Goal: Task Accomplishment & Management: Complete application form

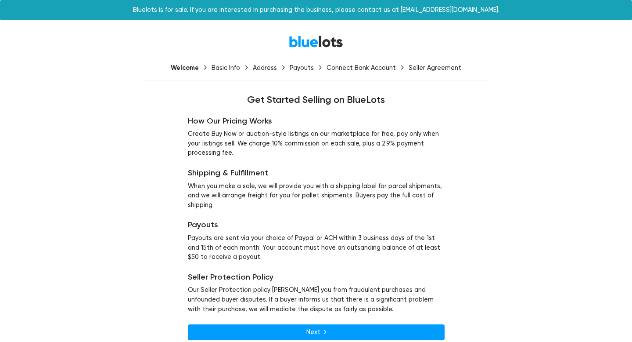
click at [306, 40] on link "BlueLots" at bounding box center [316, 41] width 54 height 13
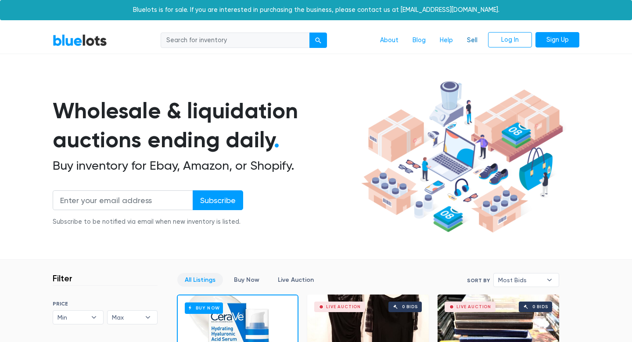
click at [470, 41] on link "Sell" at bounding box center [472, 40] width 25 height 17
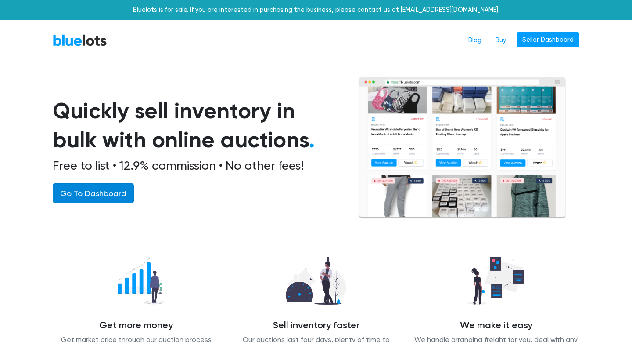
click at [97, 200] on link "Go To Dashboard" at bounding box center [93, 193] width 81 height 20
click at [77, 32] on div "BlueLots Blog Buy Seller Dashboard" at bounding box center [316, 40] width 540 height 17
click at [77, 39] on link "BlueLots" at bounding box center [80, 40] width 54 height 13
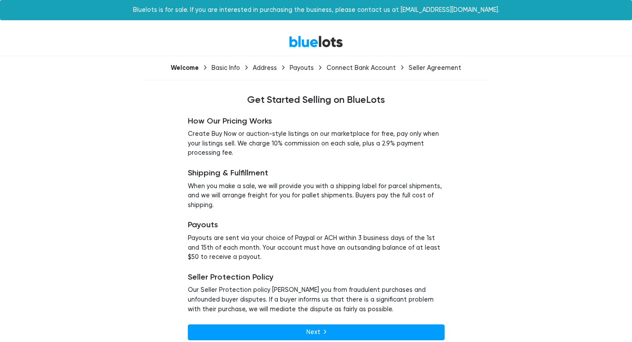
scroll to position [9, 0]
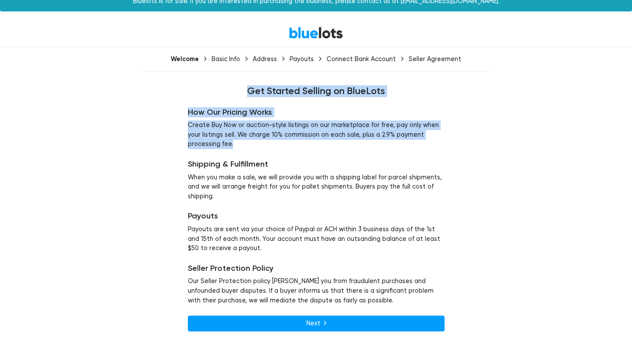
drag, startPoint x: 207, startPoint y: 87, endPoint x: 370, endPoint y: 142, distance: 172.2
click at [374, 146] on div "Welcome Basic Info Address Payouts Connect Bank Account Seller Agreement Get St…" at bounding box center [316, 197] width 540 height 287
click at [305, 104] on div "How Our Pricing Works Create Buy Now or auction-style listings on our marketpla…" at bounding box center [316, 219] width 270 height 245
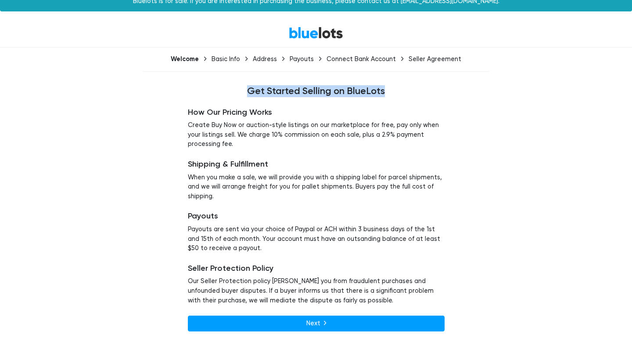
drag, startPoint x: 246, startPoint y: 89, endPoint x: 385, endPoint y: 87, distance: 139.7
click at [385, 87] on h4 "Get Started Selling on BlueLots" at bounding box center [316, 91] width 527 height 11
click at [345, 104] on div "How Our Pricing Works Create Buy Now or auction-style listings on our marketpla…" at bounding box center [316, 219] width 270 height 245
drag, startPoint x: 363, startPoint y: 93, endPoint x: 340, endPoint y: 93, distance: 22.4
click at [340, 93] on h4 "Get Started Selling on BlueLots" at bounding box center [316, 91] width 527 height 11
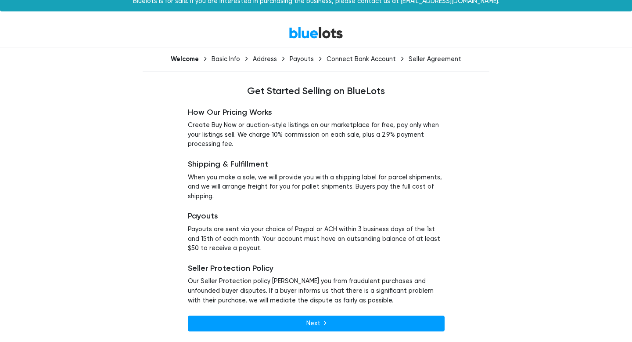
click at [318, 129] on p "Create Buy Now or auction-style listings on our marketplace for free, pay only …" at bounding box center [316, 134] width 257 height 29
drag, startPoint x: 195, startPoint y: 162, endPoint x: 220, endPoint y: 162, distance: 24.6
click at [220, 162] on h5 "Shipping & Fulfillment" at bounding box center [316, 164] width 257 height 10
drag, startPoint x: 199, startPoint y: 217, endPoint x: 215, endPoint y: 217, distance: 16.3
click at [215, 217] on h5 "Payouts" at bounding box center [316, 216] width 257 height 10
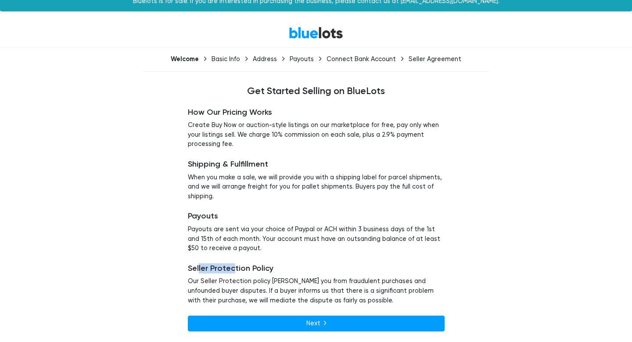
drag, startPoint x: 199, startPoint y: 267, endPoint x: 233, endPoint y: 267, distance: 34.7
click at [233, 267] on h5 "Seller Protection Policy" at bounding box center [316, 269] width 257 height 10
click at [253, 267] on h5 "Seller Protection Policy" at bounding box center [316, 269] width 257 height 10
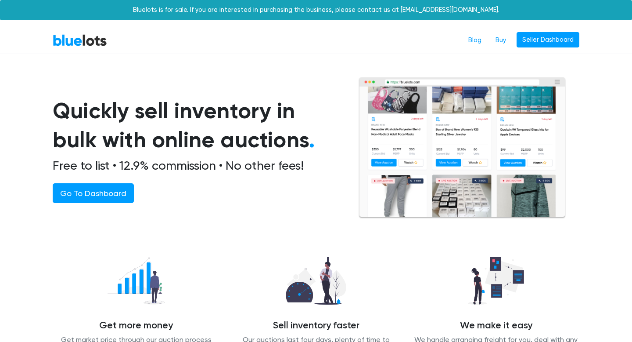
scroll to position [5, 0]
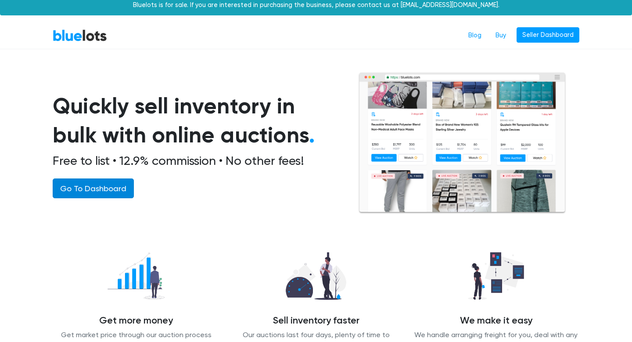
click at [105, 187] on link "Go To Dashboard" at bounding box center [93, 188] width 81 height 20
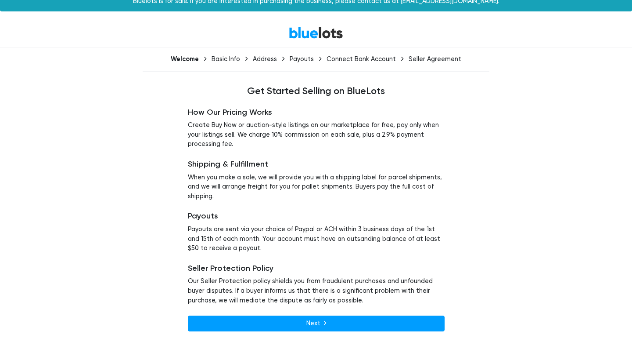
scroll to position [9, 0]
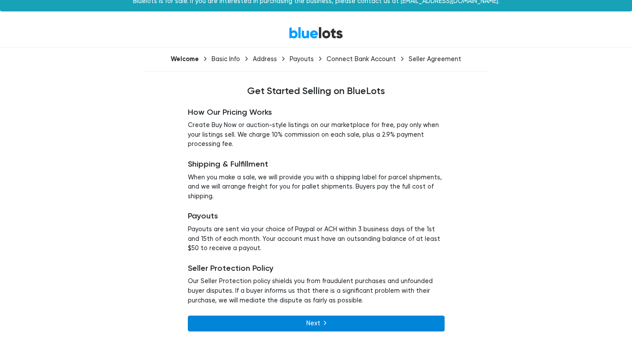
click at [305, 324] on link "Next" at bounding box center [316, 323] width 257 height 16
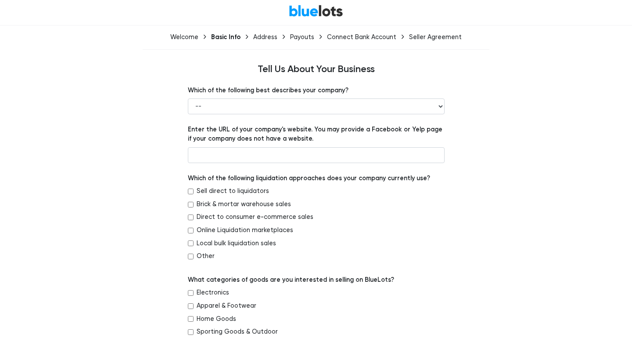
scroll to position [30, 0]
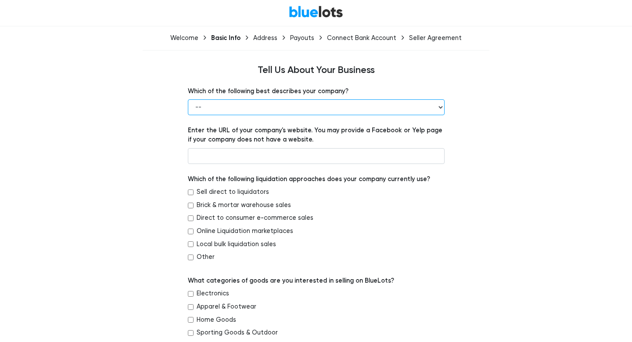
click at [352, 104] on select "-- Retailer Wholesaler Brand or Manufacturer Liquidator 3PL Other" at bounding box center [316, 107] width 257 height 16
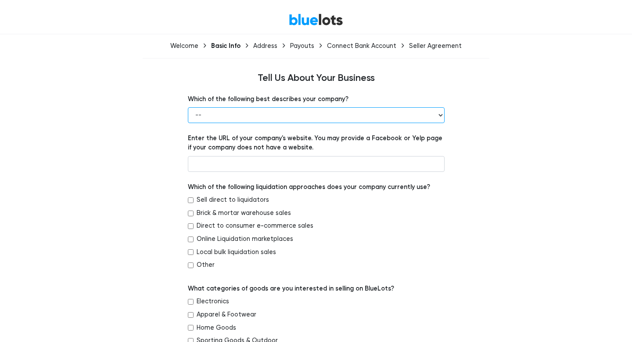
scroll to position [21, 0]
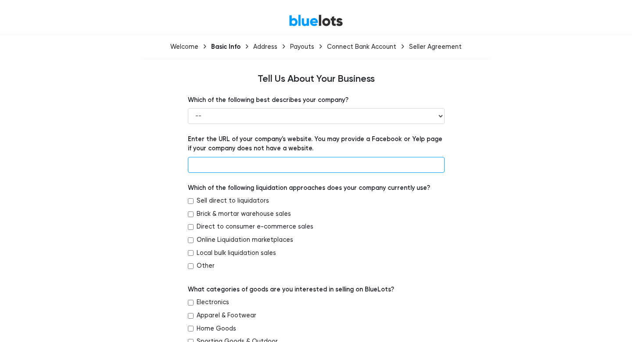
click at [248, 164] on input "text" at bounding box center [316, 165] width 257 height 16
drag, startPoint x: 261, startPoint y: 74, endPoint x: 302, endPoint y: 78, distance: 41.5
click at [302, 78] on h4 "Tell Us About Your Business" at bounding box center [316, 78] width 527 height 11
click at [315, 81] on h4 "Tell Us About Your Business" at bounding box center [316, 78] width 527 height 11
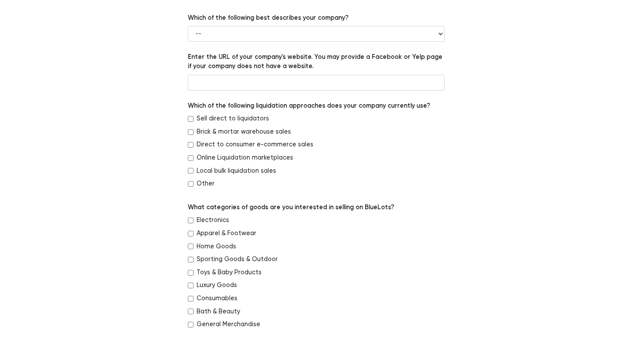
scroll to position [0, 0]
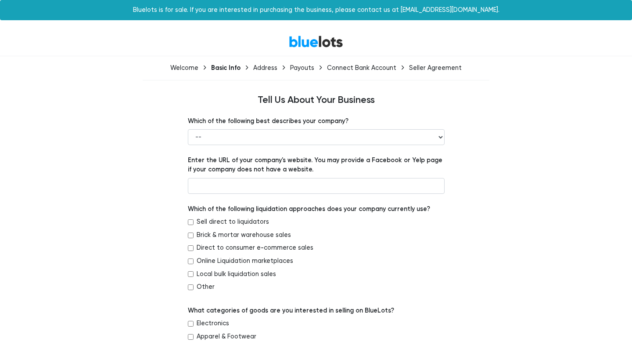
click at [331, 29] on nav "BlueLots" at bounding box center [316, 41] width 632 height 29
click at [315, 34] on div "BlueLots" at bounding box center [316, 41] width 540 height 19
click at [311, 43] on link "BlueLots" at bounding box center [316, 41] width 54 height 13
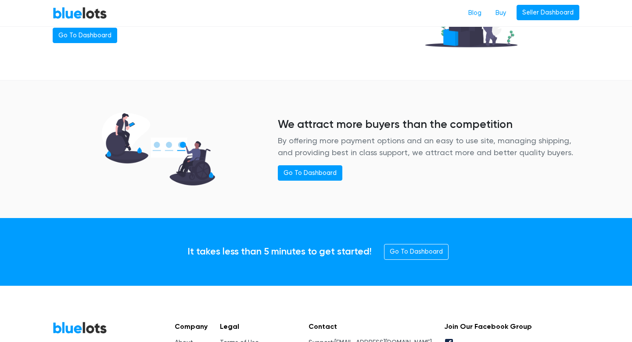
scroll to position [1176, 0]
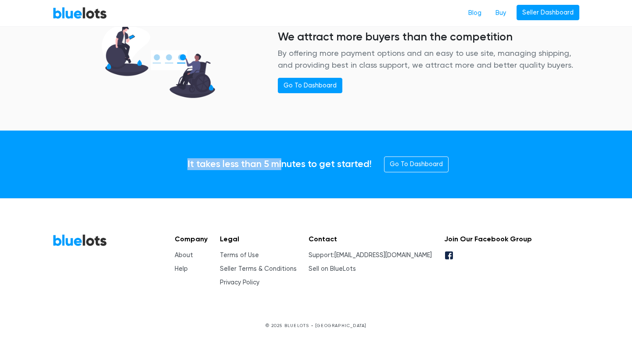
drag, startPoint x: 173, startPoint y: 164, endPoint x: 285, endPoint y: 165, distance: 111.6
click at [285, 165] on div "It takes less than 5 minutes to get started! Go To Dashboard" at bounding box center [316, 164] width 540 height 18
click at [468, 162] on div "It takes less than 5 minutes to get started! Go To Dashboard" at bounding box center [316, 164] width 540 height 18
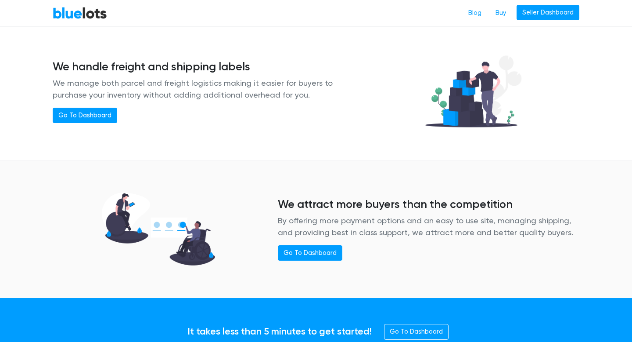
scroll to position [1010, 0]
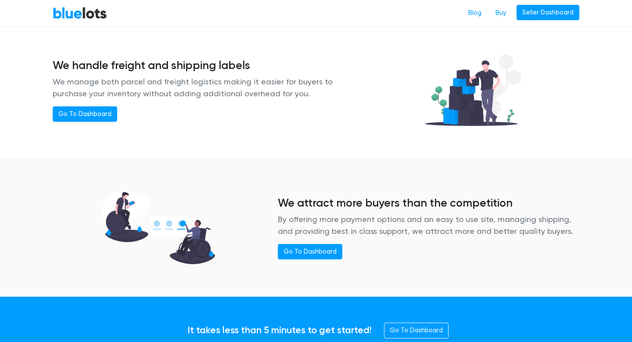
click at [300, 215] on p "By offering more payment options and an easy to use site, managing shipping, an…" at bounding box center [429, 225] width 302 height 24
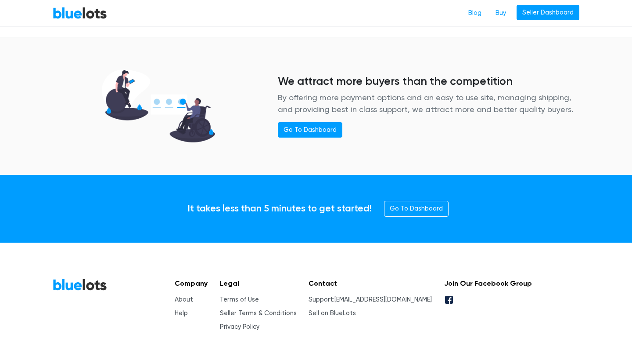
scroll to position [1176, 0]
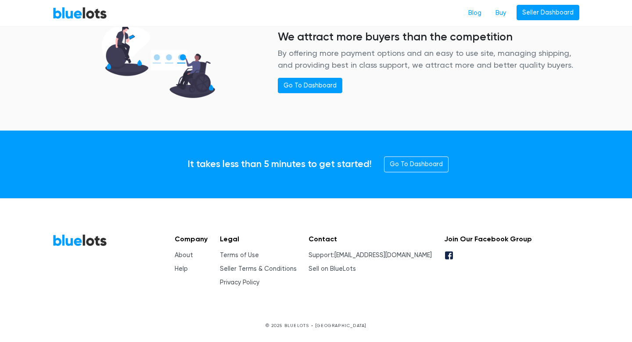
click at [328, 325] on p "© 2025 BLUELOTS • [GEOGRAPHIC_DATA]" at bounding box center [316, 325] width 527 height 7
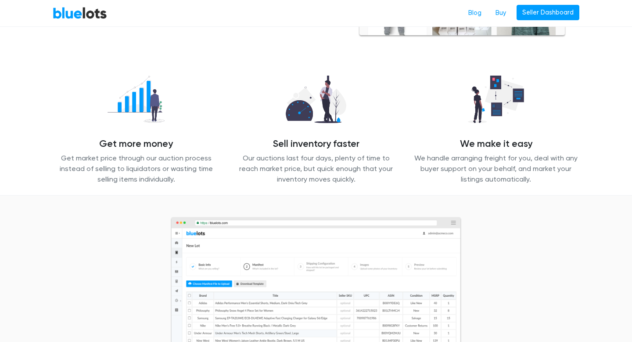
scroll to position [0, 0]
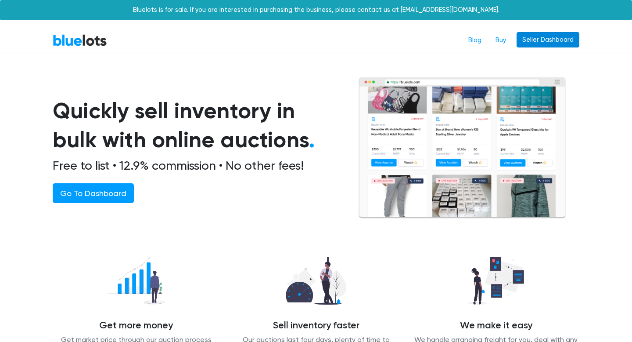
click at [535, 38] on link "Seller Dashboard" at bounding box center [548, 40] width 63 height 16
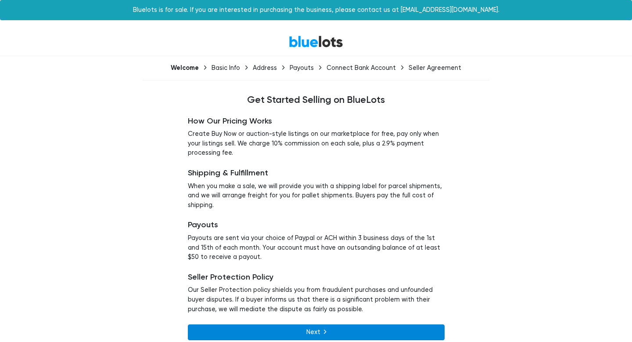
click at [294, 327] on link "Next" at bounding box center [316, 332] width 257 height 16
